Goal: Check status: Check status

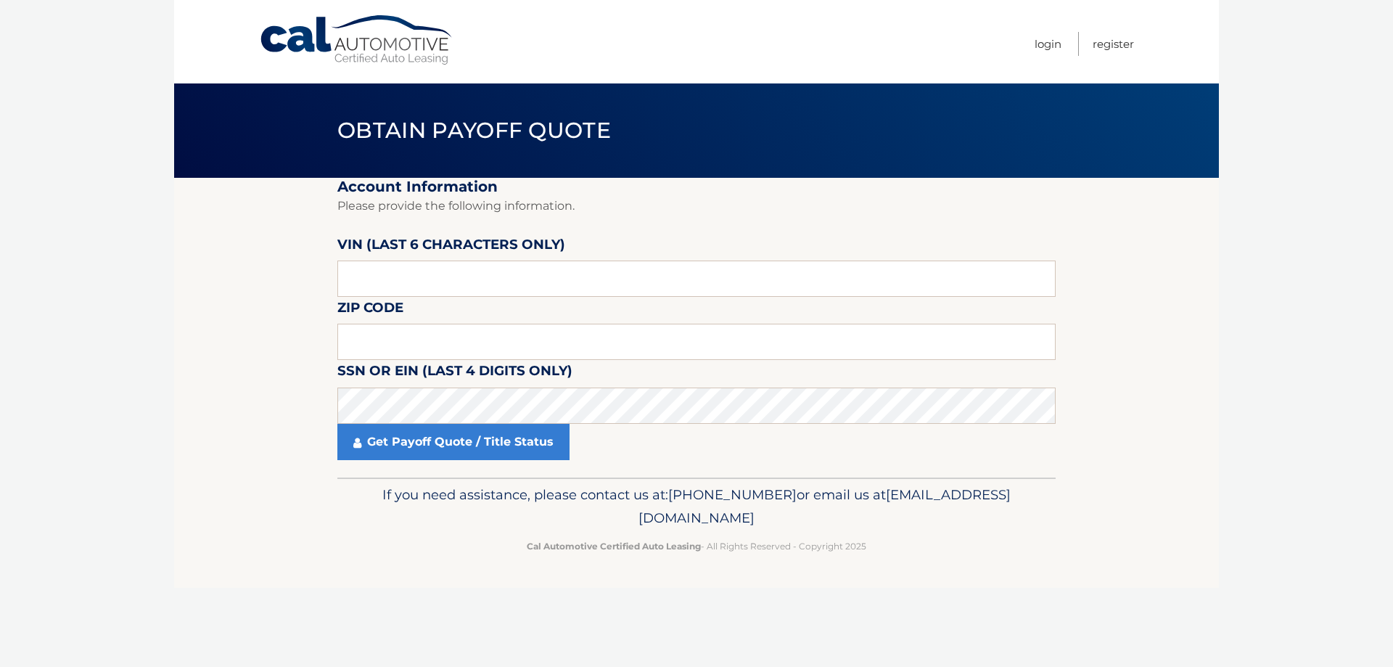
click at [462, 383] on label "SSN or EIN (last 4 digits only)" at bounding box center [454, 373] width 235 height 27
click at [350, 343] on input "text" at bounding box center [696, 342] width 718 height 36
type input "11413"
click at [422, 453] on link "Get Payoff Quote / Title Status" at bounding box center [453, 442] width 232 height 36
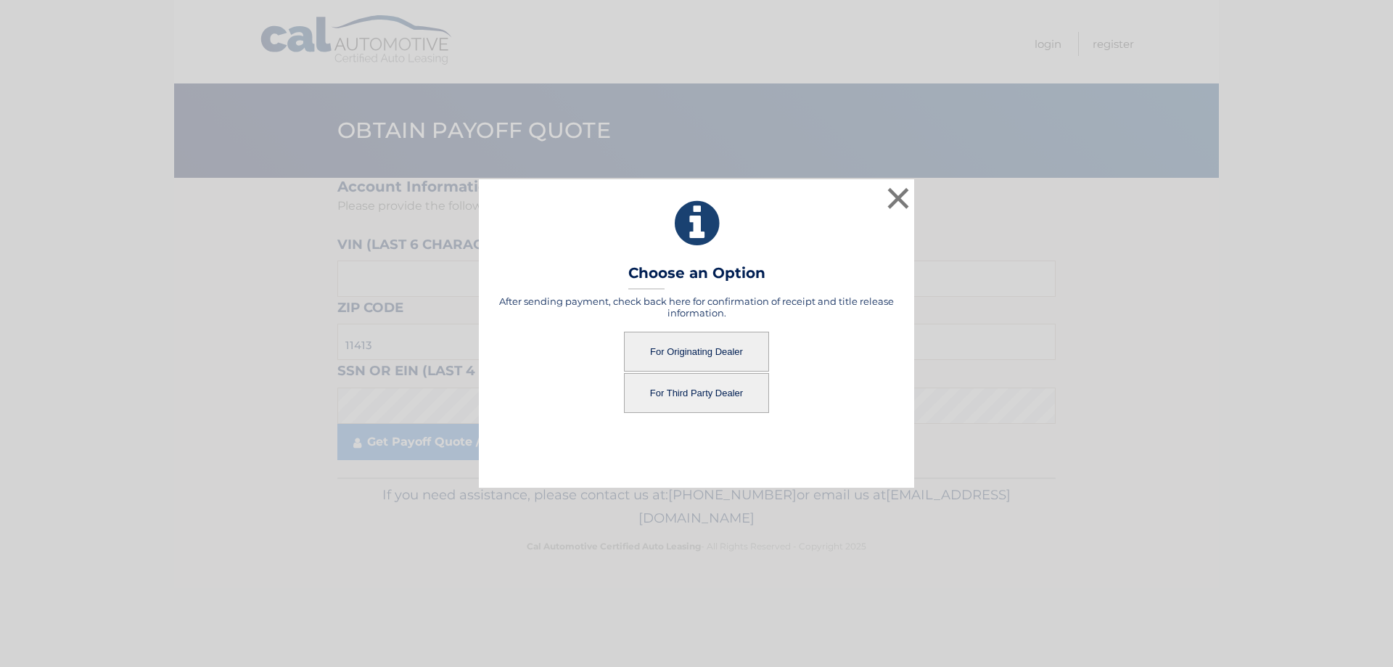
click at [685, 348] on button "For Originating Dealer" at bounding box center [696, 352] width 145 height 40
click at [691, 348] on button "For Originating Dealer" at bounding box center [696, 352] width 145 height 40
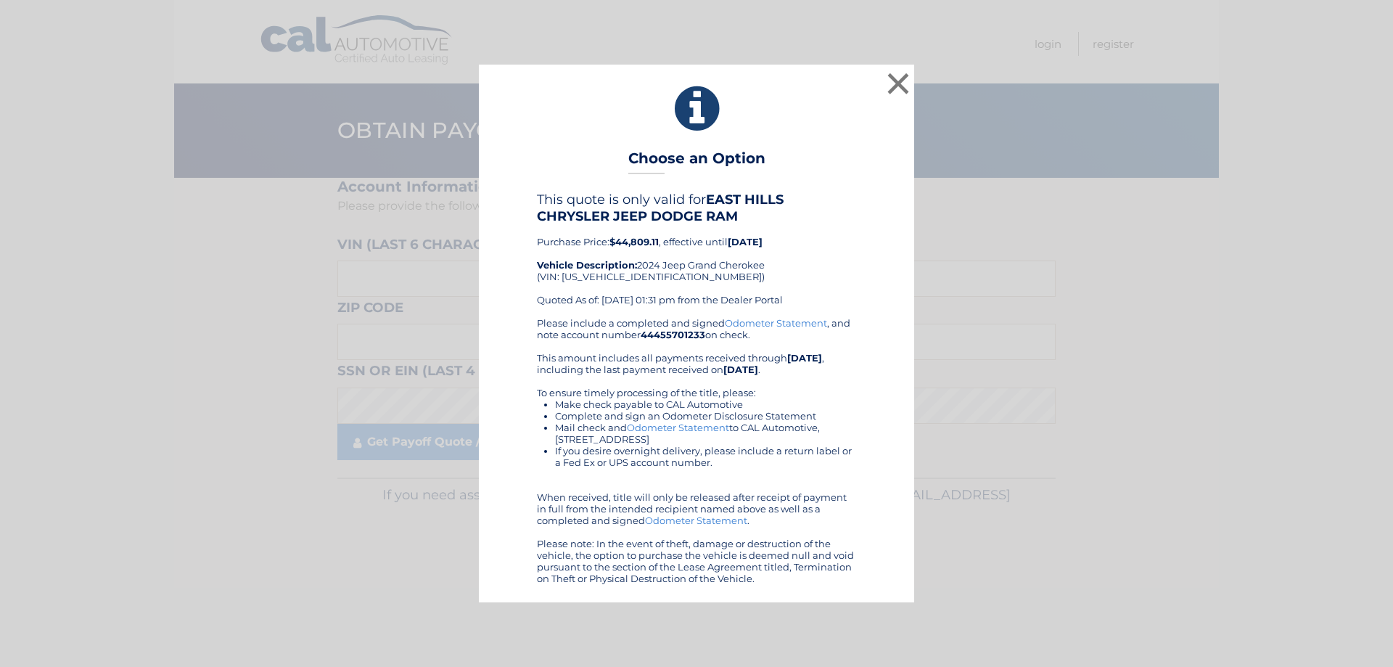
click at [638, 241] on b "$44,809.11" at bounding box center [633, 242] width 49 height 12
copy b "44,809.11"
